Goal: Check status: Check status

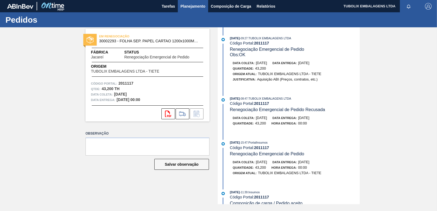
click at [188, 3] on span "Planejamento" at bounding box center [193, 6] width 25 height 7
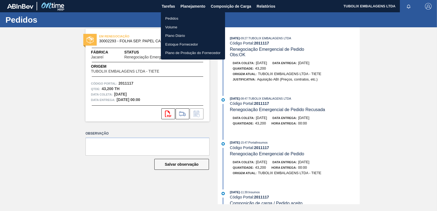
click at [178, 19] on li "Pedidos" at bounding box center [193, 18] width 64 height 9
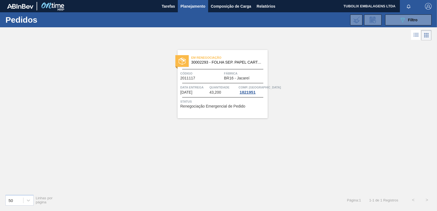
click at [48, 160] on div "Em Renegociação 30002293 - FOLHA SEP. PAPEL CARTAO 1200x1000M 350g Código 20111…" at bounding box center [218, 116] width 437 height 148
click at [218, 3] on span "Composição de Carga" at bounding box center [231, 6] width 40 height 7
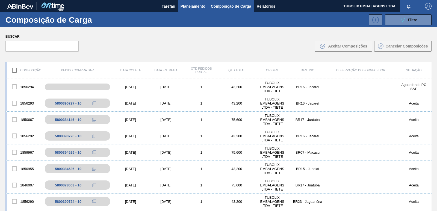
click at [194, 7] on span "Planejamento" at bounding box center [193, 6] width 25 height 7
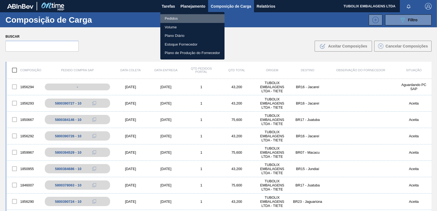
click at [176, 16] on li "Pedidos" at bounding box center [192, 18] width 64 height 9
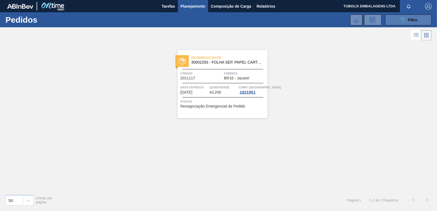
click at [413, 17] on div "089F7B8B-B2A5-4AFE-B5C0-19BA573D28AC Filtro" at bounding box center [408, 20] width 18 height 7
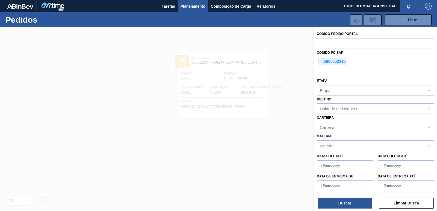
drag, startPoint x: 322, startPoint y: 60, endPoint x: 322, endPoint y: 64, distance: 4.2
click at [322, 60] on span "×" at bounding box center [321, 61] width 5 height 7
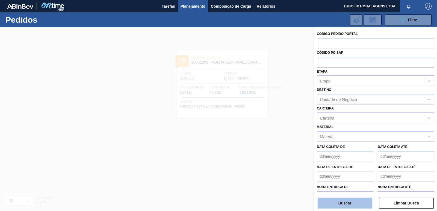
click at [345, 201] on button "Buscar" at bounding box center [345, 203] width 55 height 11
